Goal: Entertainment & Leisure: Consume media (video, audio)

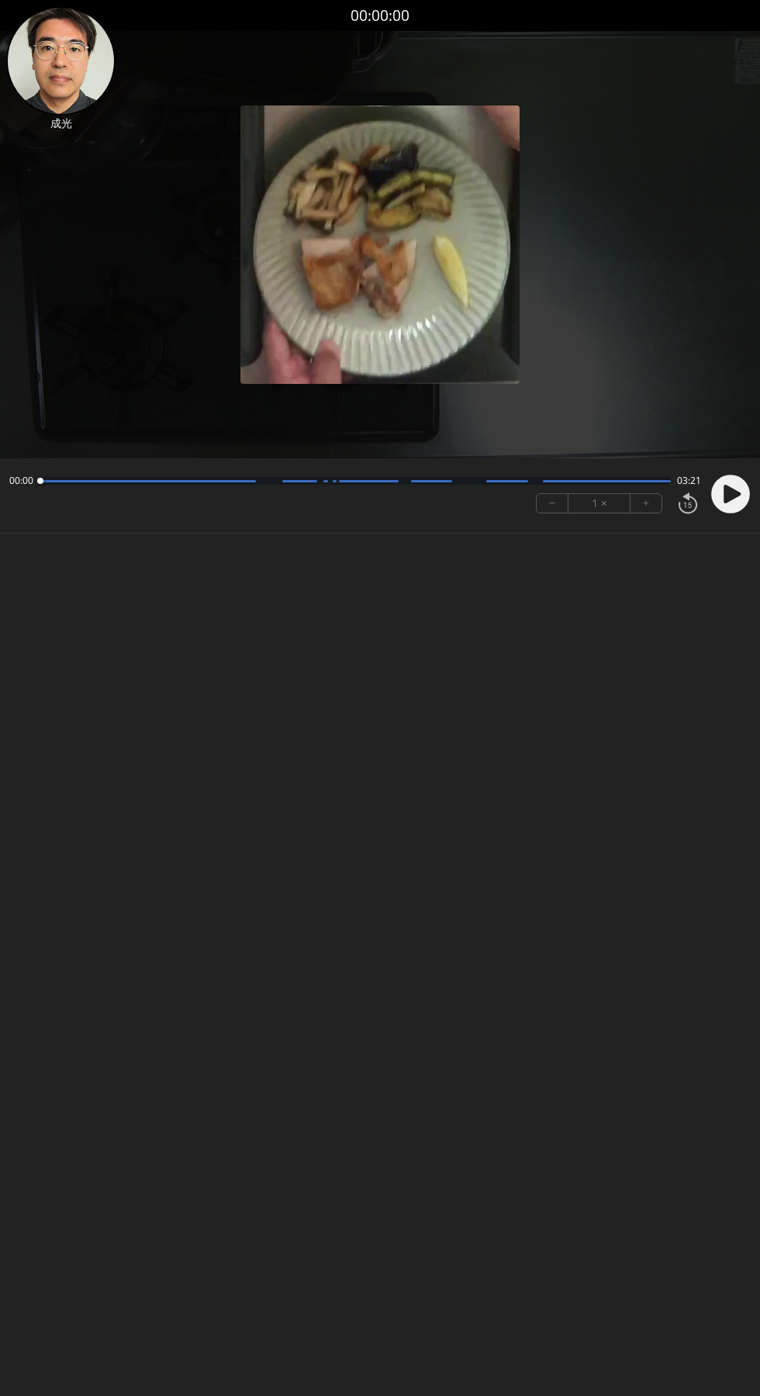
click at [724, 513] on icon at bounding box center [730, 494] width 40 height 40
click at [141, 484] on div at bounding box center [355, 481] width 631 height 8
click at [104, 480] on div at bounding box center [148, 481] width 216 height 2
click at [171, 481] on div at bounding box center [148, 481] width 216 height 2
click at [724, 496] on icon at bounding box center [726, 494] width 4 height 16
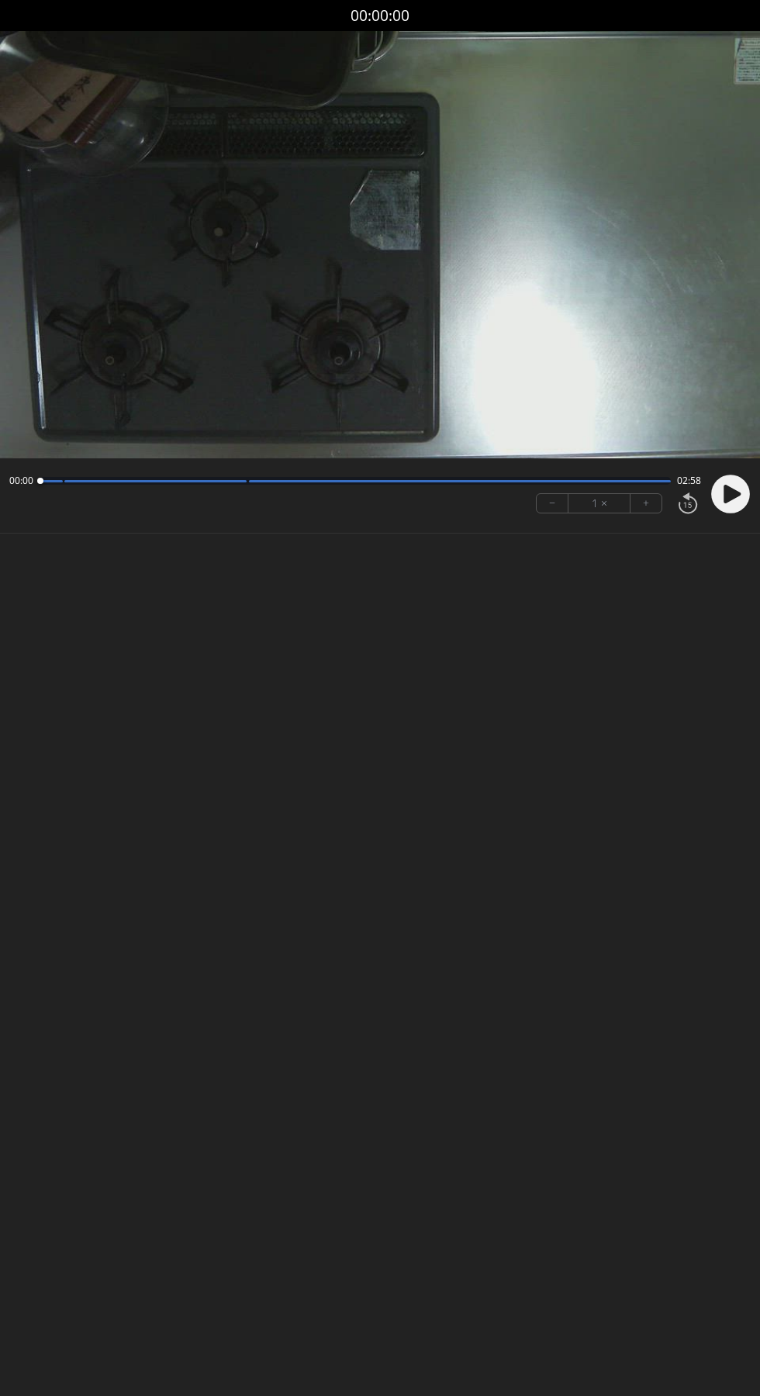
click at [724, 504] on circle at bounding box center [730, 494] width 39 height 39
click at [130, 334] on video at bounding box center [380, 244] width 760 height 427
click at [732, 494] on icon at bounding box center [732, 494] width 17 height 19
click at [726, 494] on icon at bounding box center [726, 494] width 4 height 16
click at [732, 496] on icon at bounding box center [732, 494] width 17 height 19
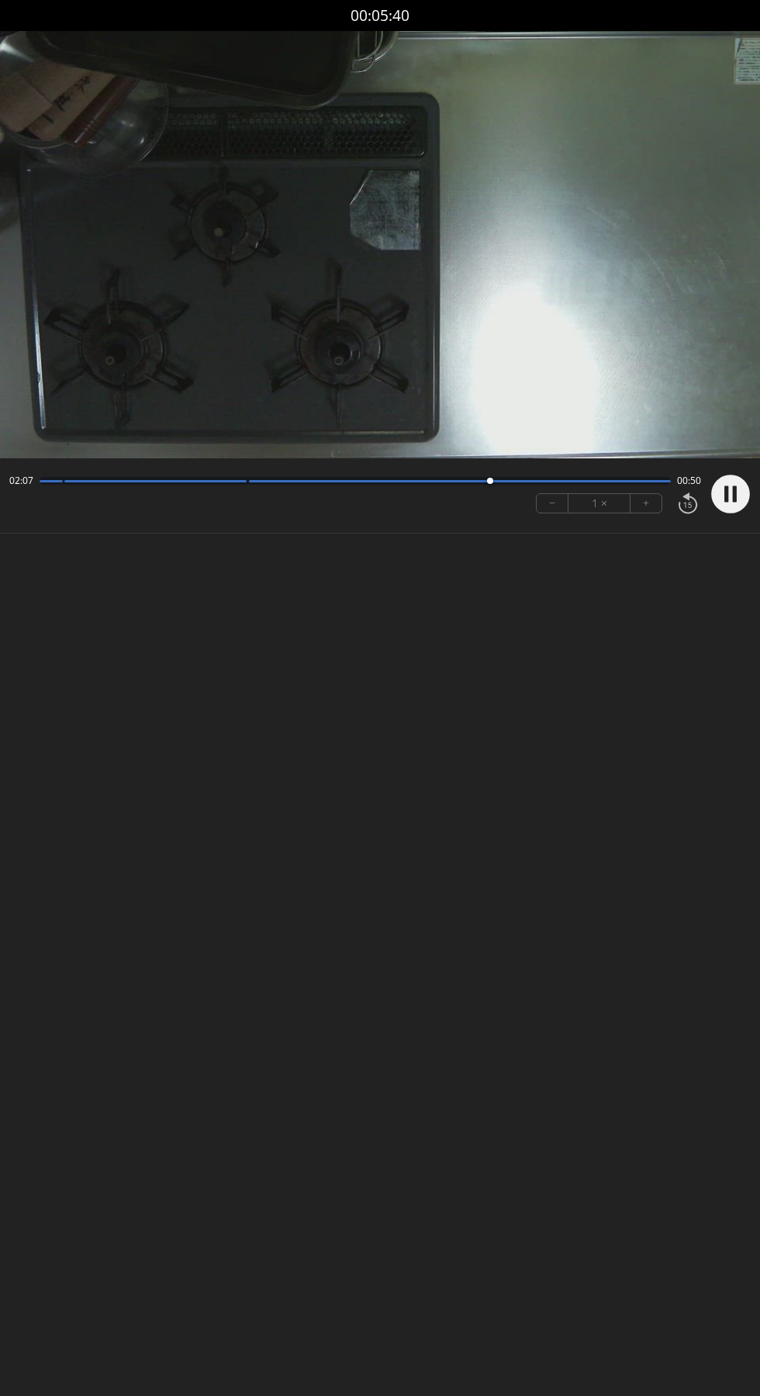
click at [735, 494] on icon at bounding box center [735, 494] width 4 height 16
